Goal: Information Seeking & Learning: Learn about a topic

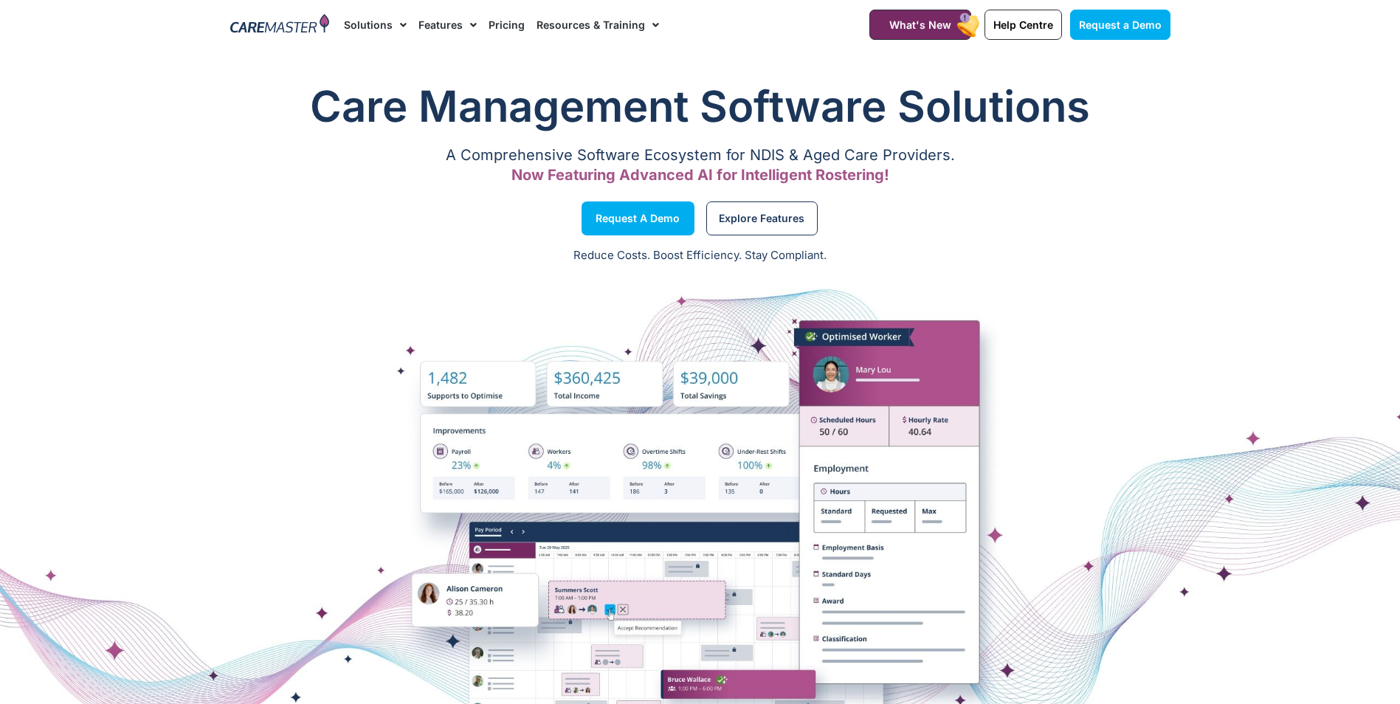
click at [427, 21] on link "Features" at bounding box center [447, 24] width 58 height 49
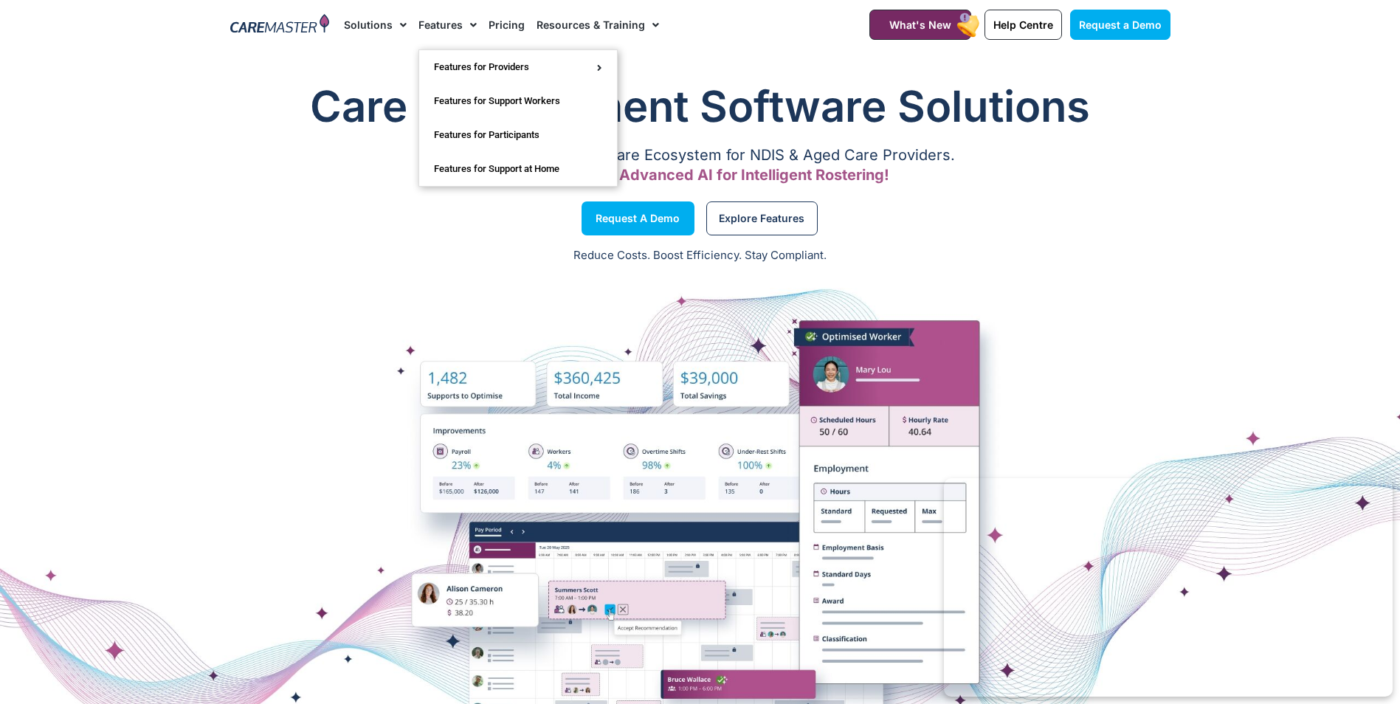
click at [343, 24] on div "Request a Demo Solutions AI Roster Optimiser NDIS Software for Small Providers …" at bounding box center [587, 24] width 503 height 49
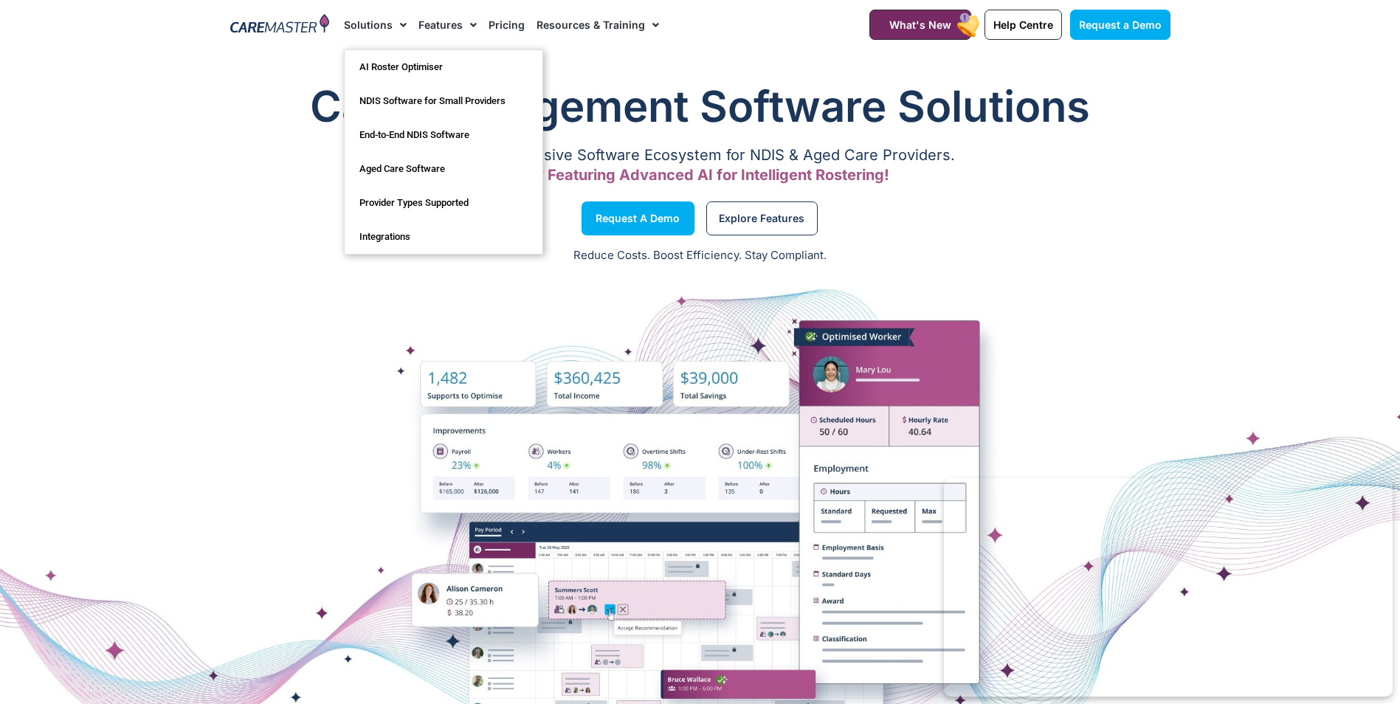
click at [361, 21] on link "Solutions" at bounding box center [375, 24] width 63 height 49
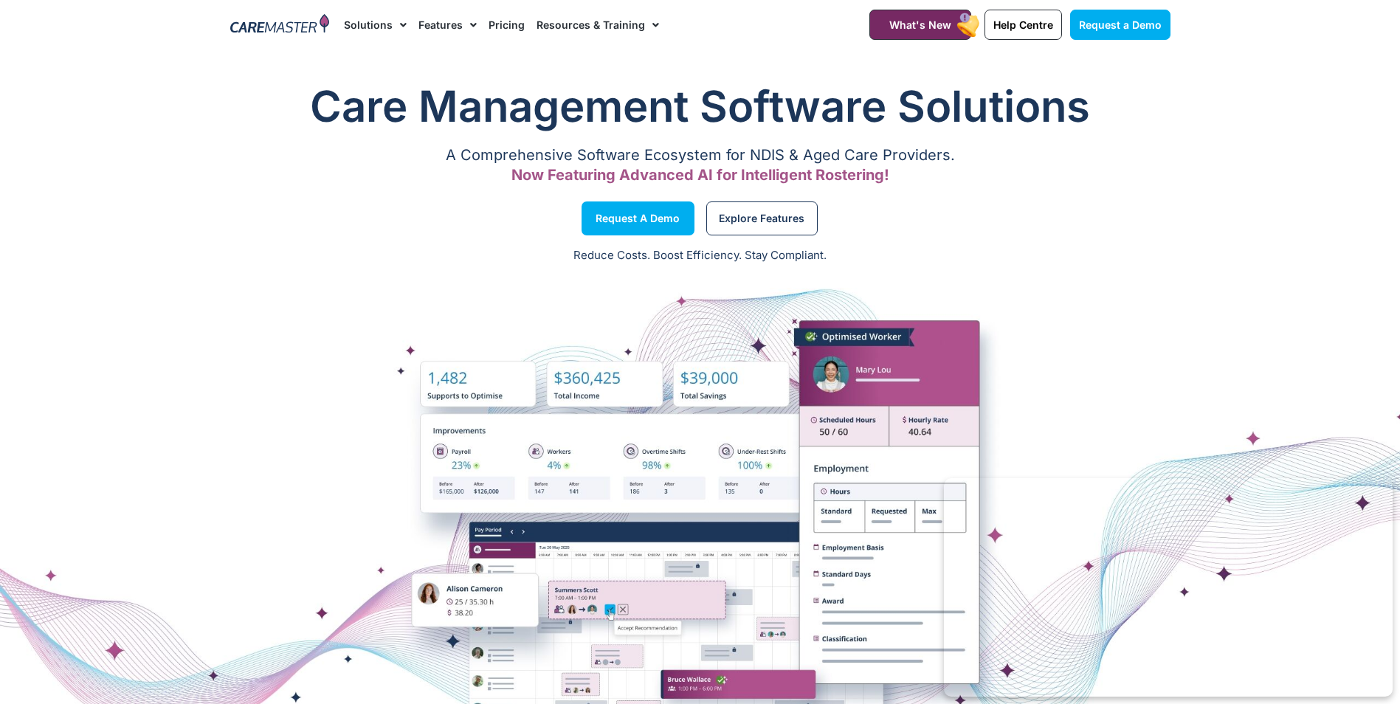
click at [361, 21] on link "Solutions" at bounding box center [375, 24] width 63 height 49
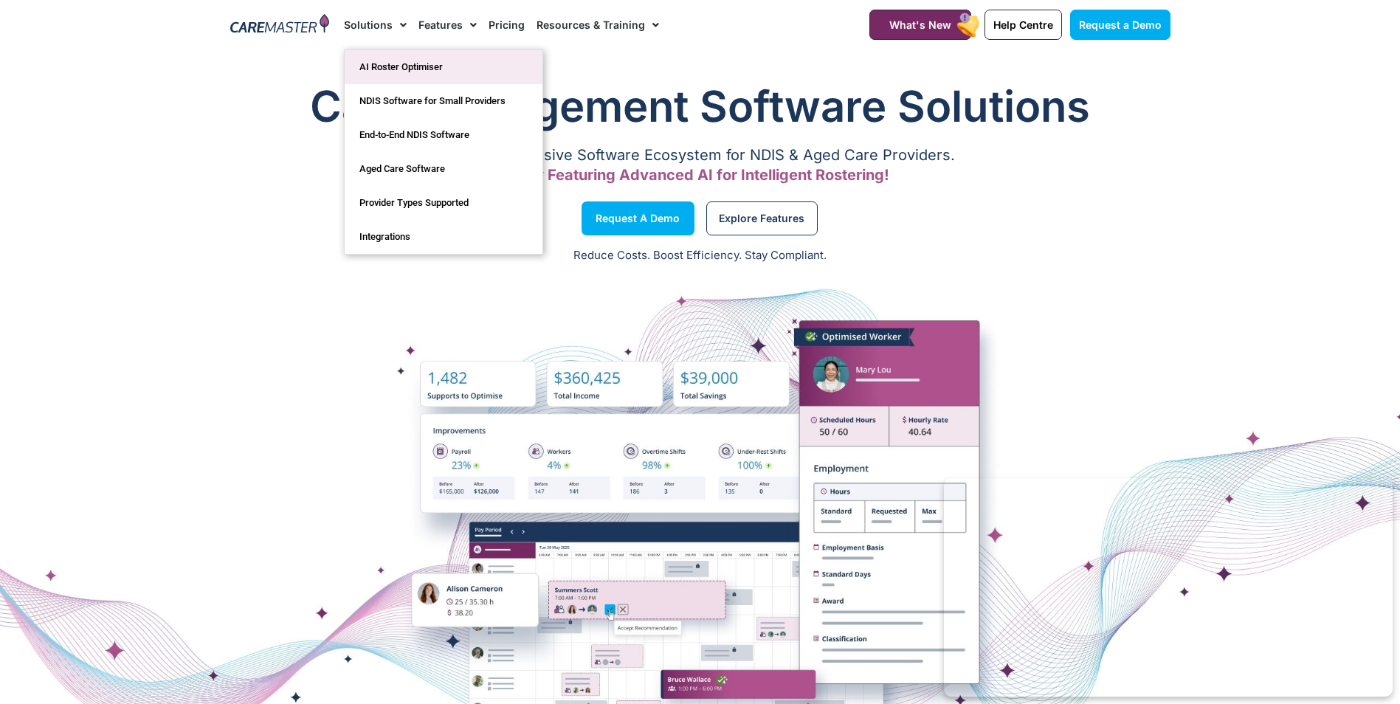
click at [434, 66] on link "AI Roster Optimiser" at bounding box center [444, 67] width 198 height 34
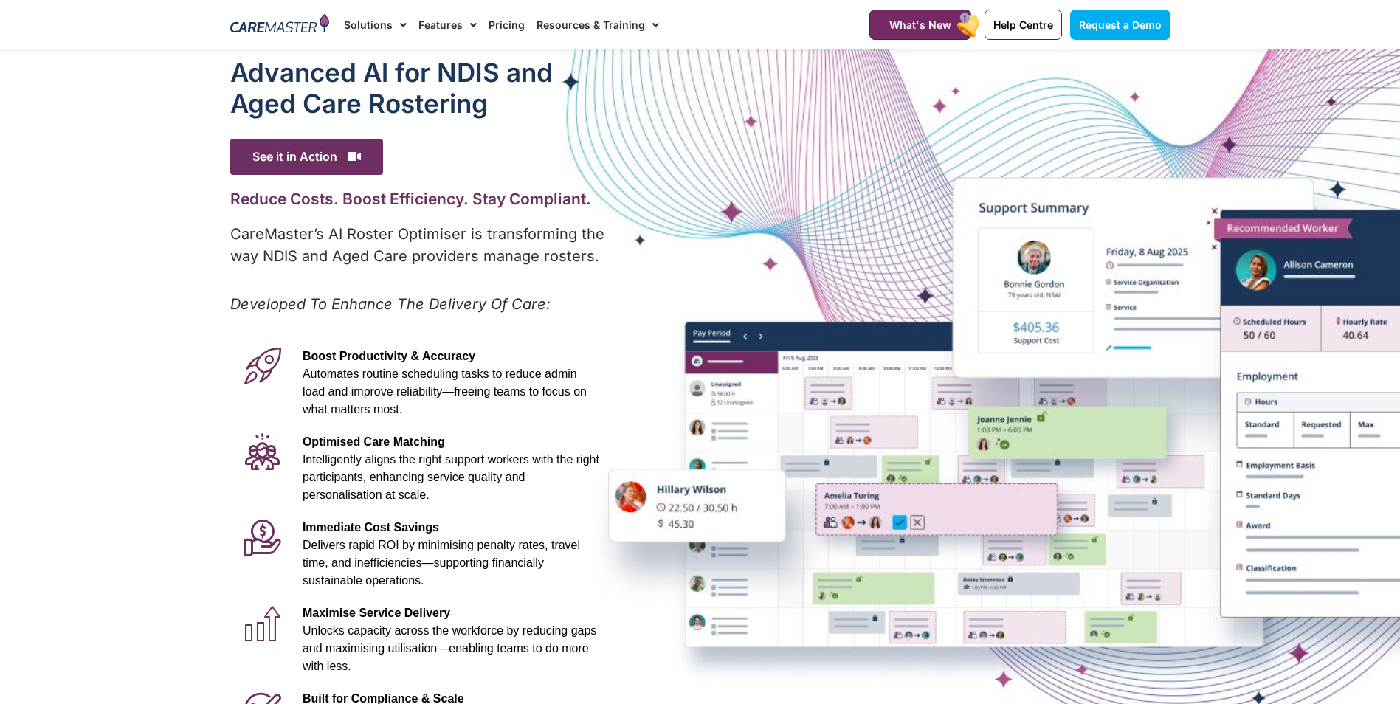
click at [494, 32] on link "Pricing" at bounding box center [506, 24] width 36 height 49
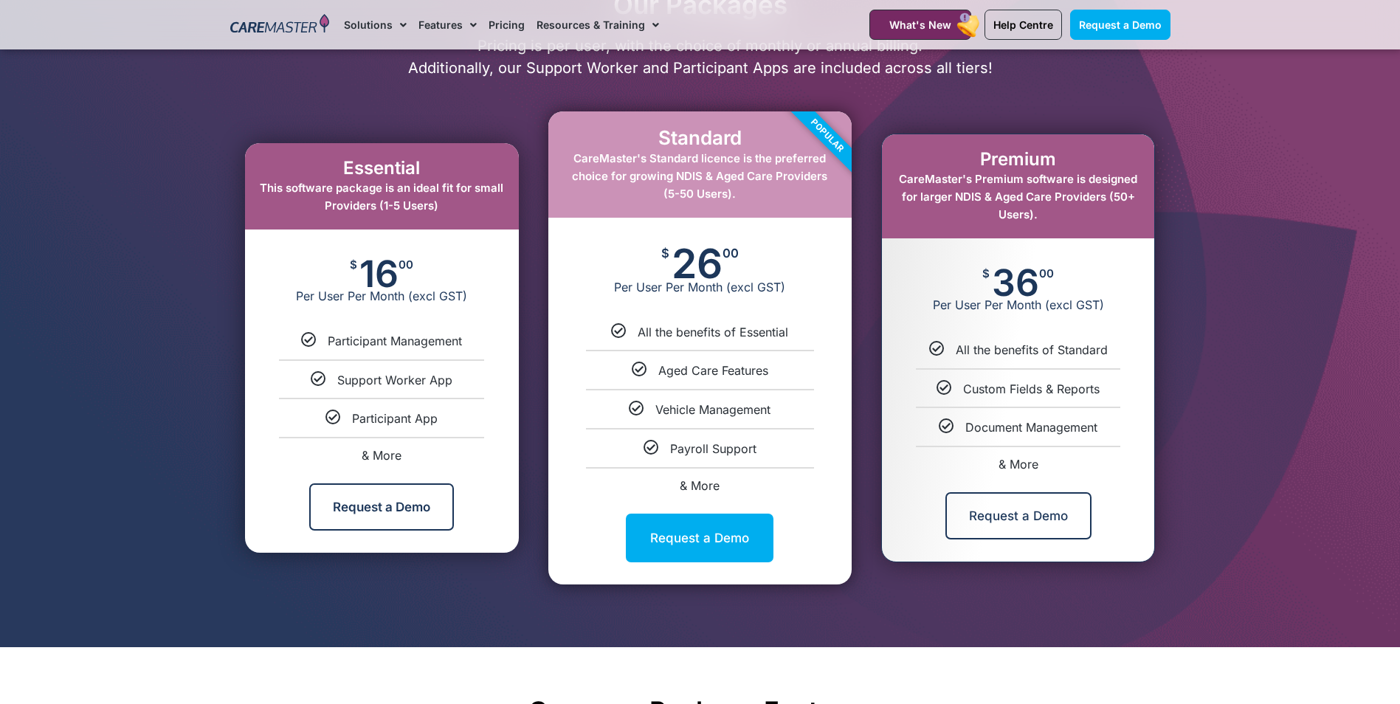
drag, startPoint x: 994, startPoint y: 262, endPoint x: 1114, endPoint y: 395, distance: 179.7
click at [1114, 395] on div "Premium CareMaster's Premium software is designed for larger NDIS & Aged Care P…" at bounding box center [1018, 347] width 272 height 427
click at [1040, 440] on ul "All the benefits of Standard Custom Fields & Reports Document Management & More" at bounding box center [1018, 406] width 272 height 128
drag, startPoint x: 970, startPoint y: 264, endPoint x: 1053, endPoint y: 469, distance: 221.1
click at [1053, 469] on div "Premium CareMaster's Premium software is designed for larger NDIS & Aged Care P…" at bounding box center [1018, 347] width 272 height 427
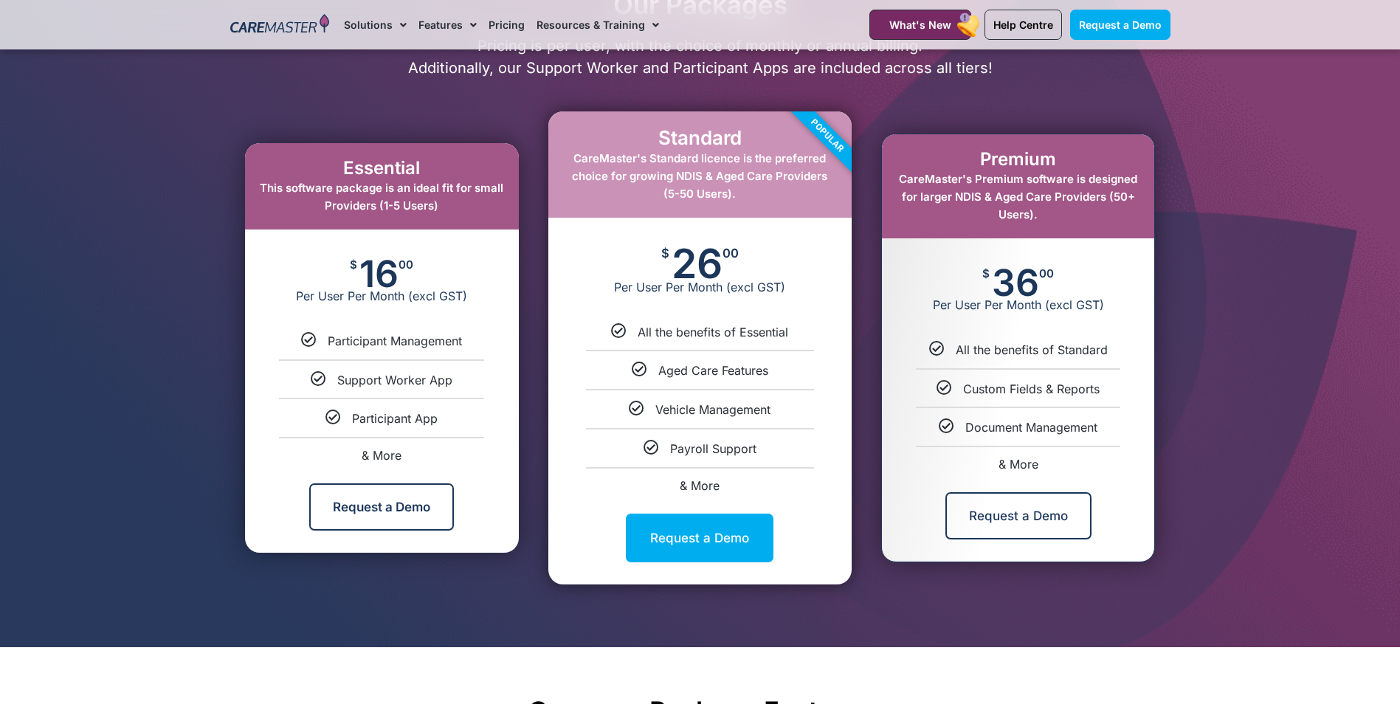
click at [1053, 469] on div "& More" at bounding box center [1018, 464] width 250 height 12
select select "***"
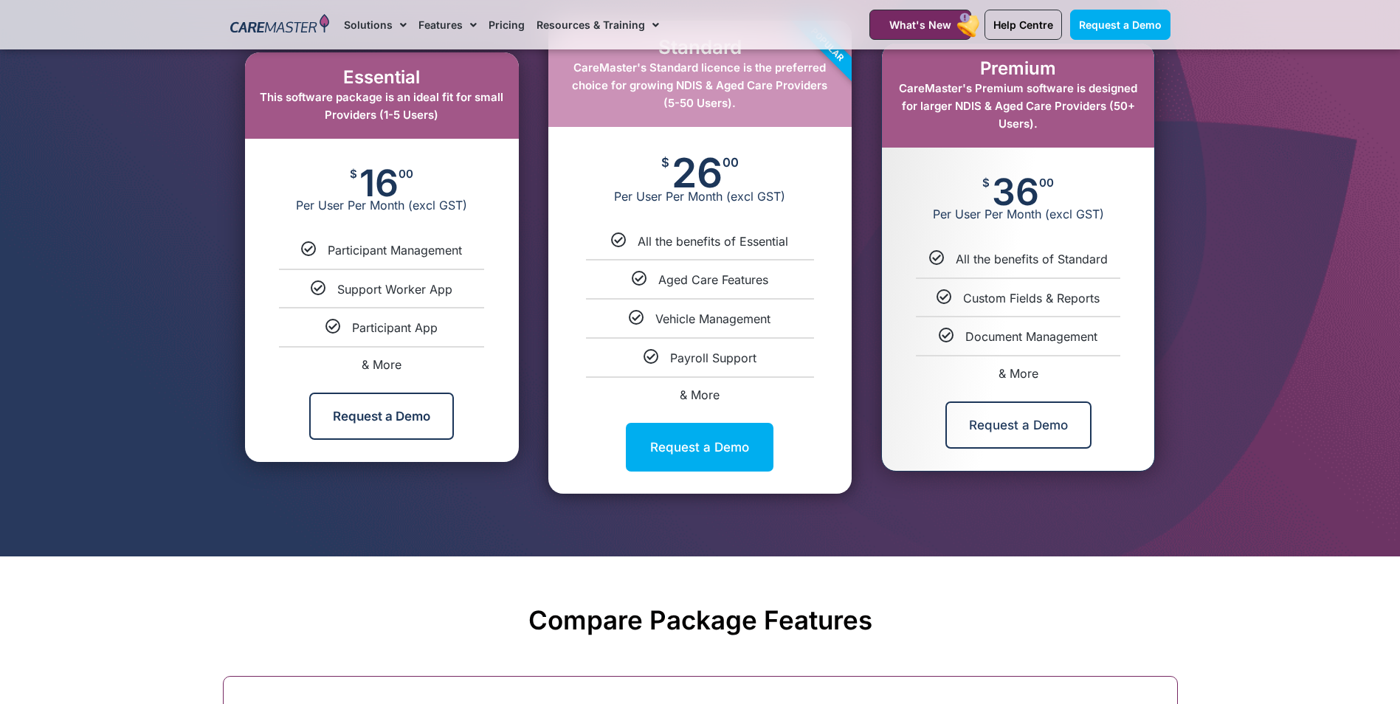
click at [994, 356] on ul "All the benefits of Standard Custom Fields & Reports Document Management & More" at bounding box center [1018, 315] width 272 height 128
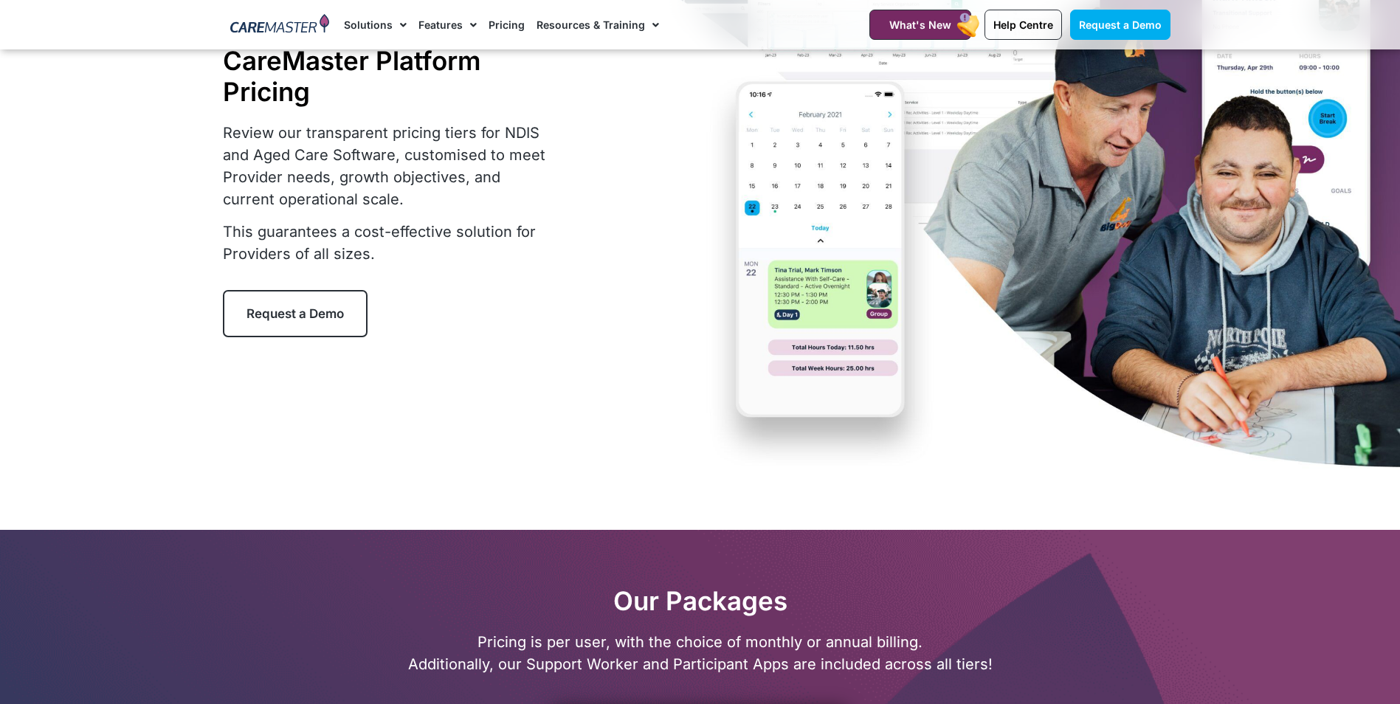
scroll to position [148, 0]
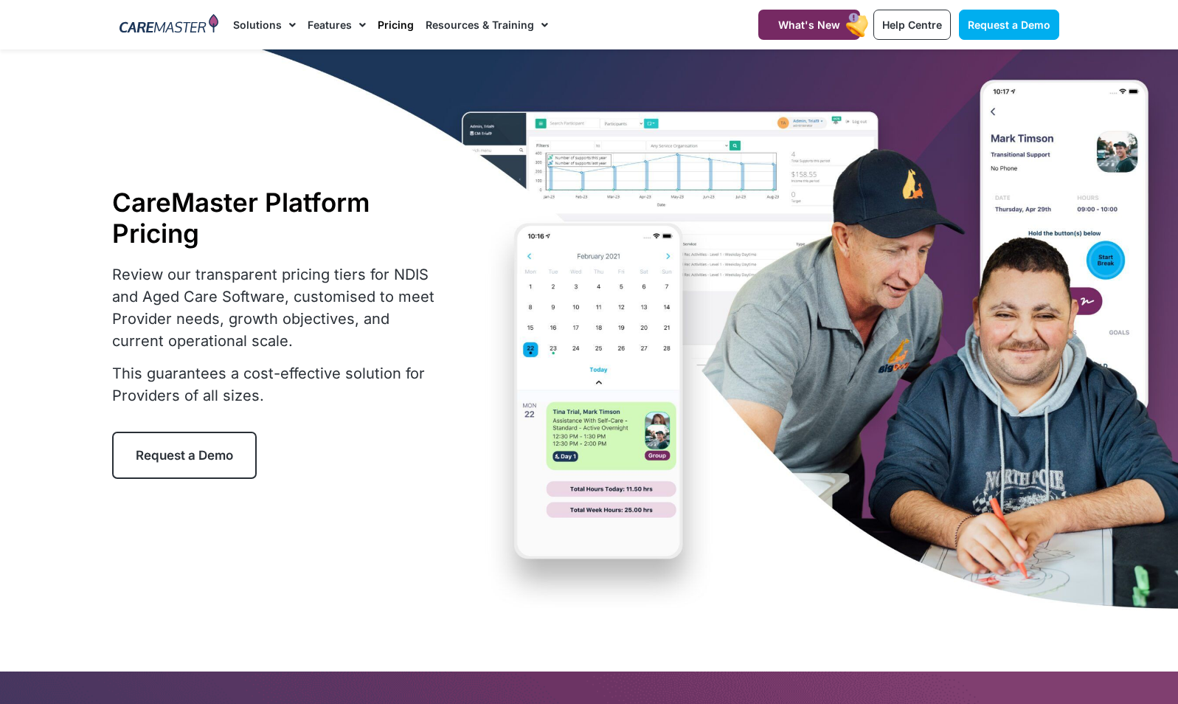
select select "***"
